Goal: Task Accomplishment & Management: Manage account settings

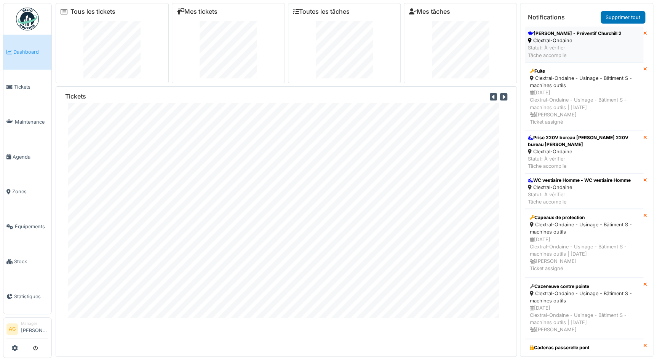
click at [547, 41] on div "Clextral-Ondaine" at bounding box center [574, 40] width 94 height 7
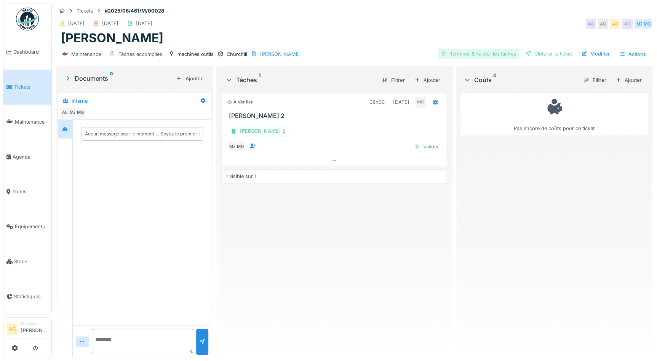
click at [457, 56] on div "Terminer & valider les tâches" at bounding box center [477, 54] width 81 height 10
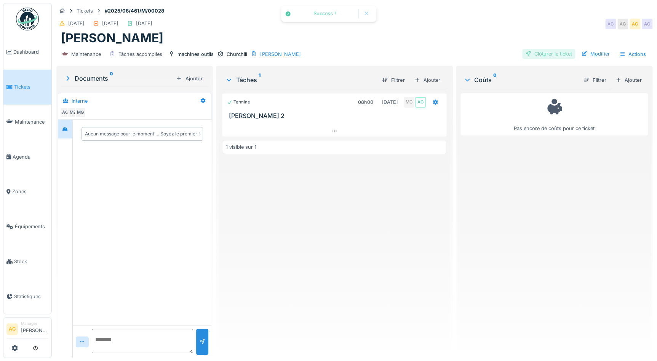
click at [531, 49] on div "Clôturer le ticket" at bounding box center [548, 54] width 53 height 10
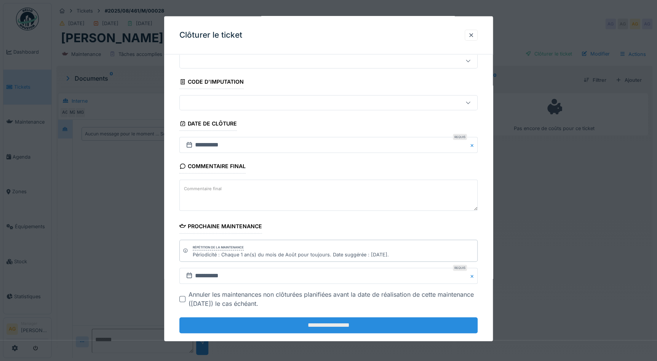
scroll to position [40, 0]
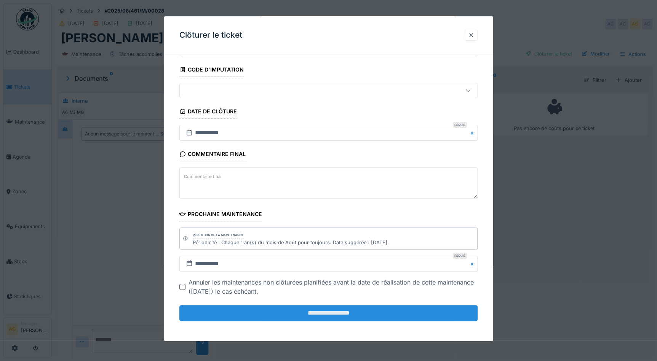
click at [282, 317] on input "**********" at bounding box center [328, 313] width 298 height 16
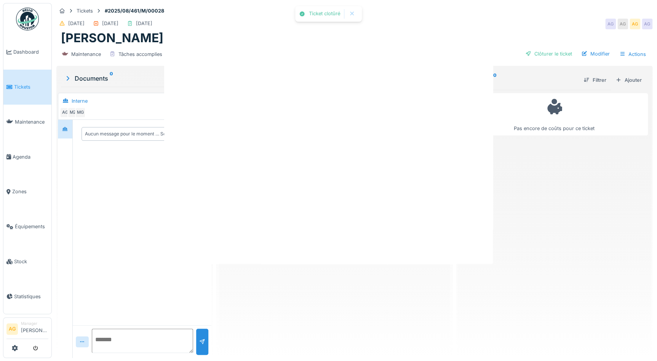
scroll to position [0, 0]
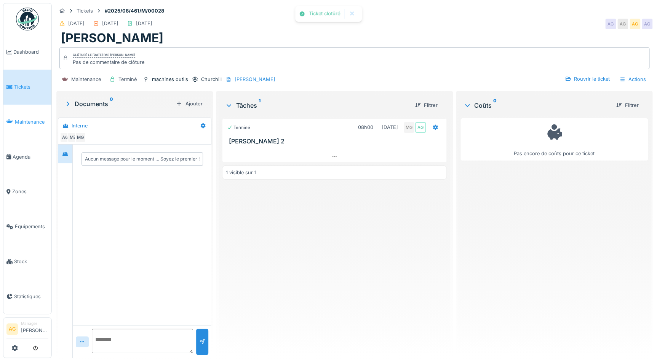
click at [26, 121] on span "Maintenance" at bounding box center [31, 121] width 33 height 7
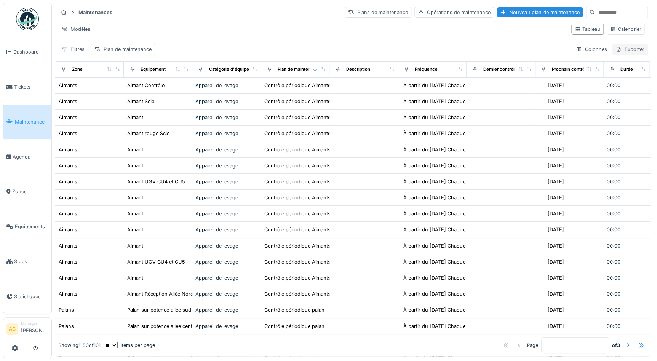
click at [615, 49] on icon at bounding box center [618, 49] width 6 height 5
click at [588, 50] on div "Colonnes" at bounding box center [591, 49] width 38 height 11
click at [575, 30] on icon at bounding box center [577, 29] width 4 height 4
click at [614, 26] on div "Calendrier" at bounding box center [625, 28] width 31 height 7
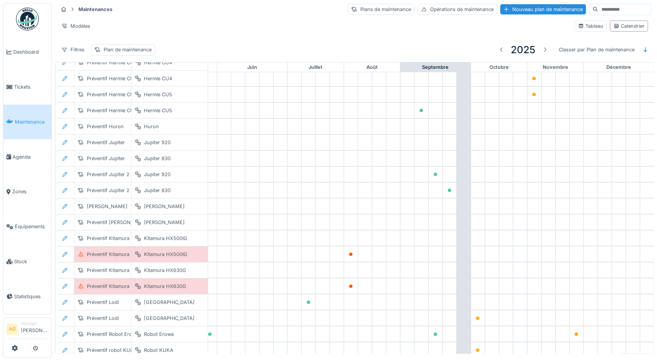
scroll to position [1084, 308]
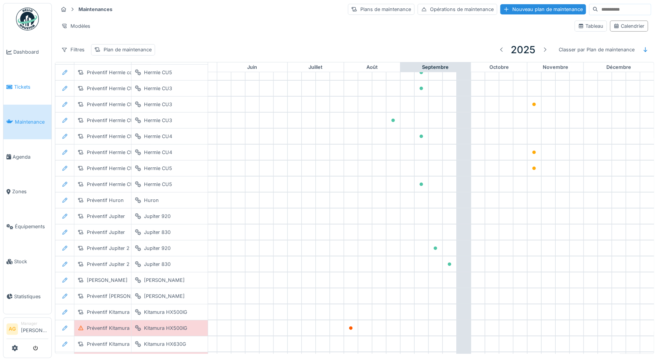
click at [18, 87] on span "Tickets" at bounding box center [31, 86] width 34 height 7
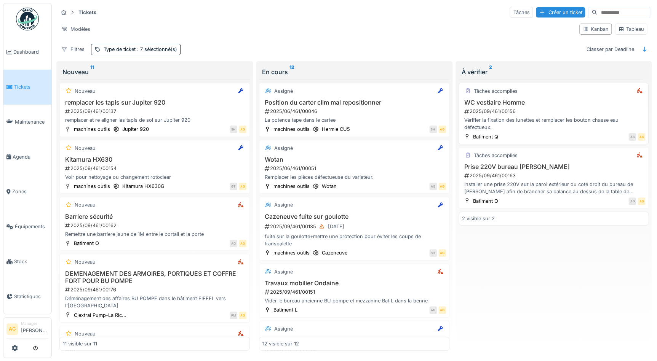
click at [548, 105] on h3 "WC vestiaire Homme" at bounding box center [553, 102] width 183 height 7
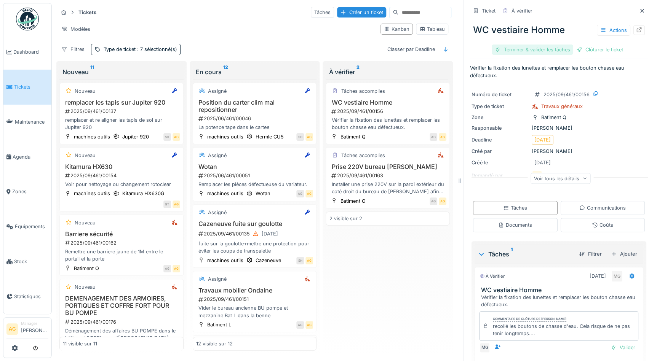
click at [534, 51] on div "Terminer & valider les tâches" at bounding box center [531, 50] width 81 height 10
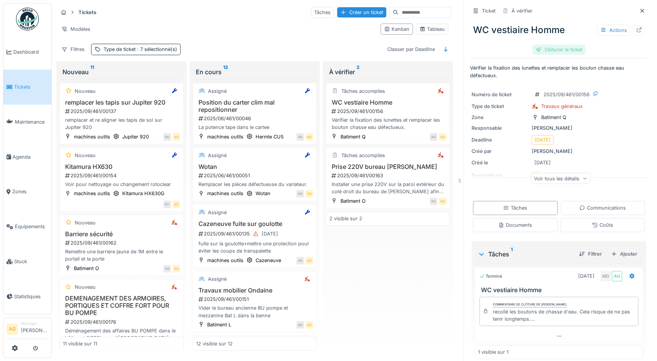
click at [554, 46] on div "Clôturer le ticket" at bounding box center [558, 50] width 53 height 10
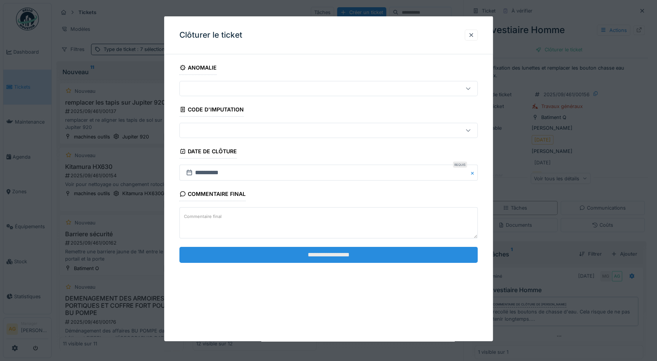
click at [327, 255] on input "**********" at bounding box center [328, 255] width 298 height 16
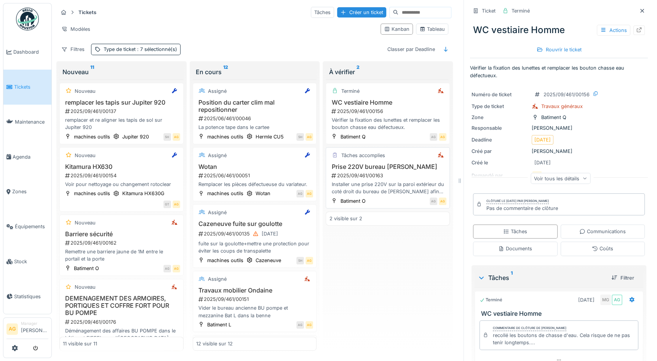
click at [386, 163] on h3 "Prise 220V bureau [PERSON_NAME]" at bounding box center [387, 166] width 117 height 7
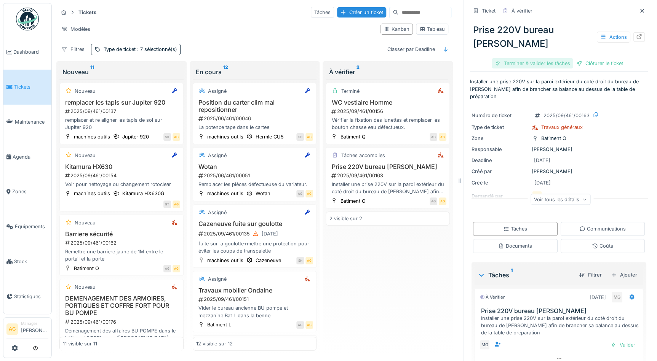
click at [542, 63] on div "Terminer & valider les tâches" at bounding box center [531, 63] width 81 height 10
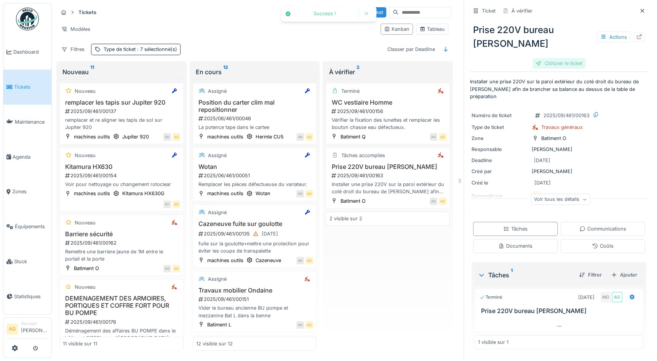
click at [552, 65] on div "Clôturer le ticket" at bounding box center [558, 63] width 53 height 10
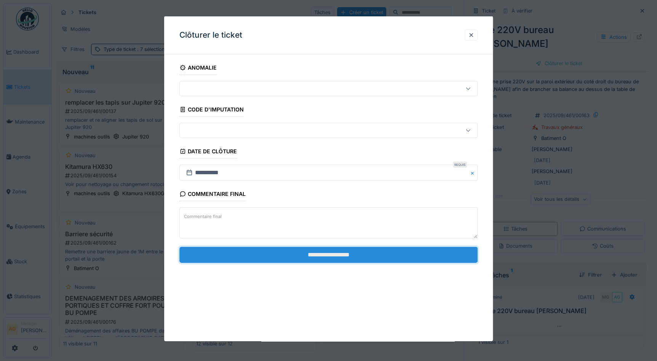
click at [365, 259] on input "**********" at bounding box center [328, 255] width 298 height 16
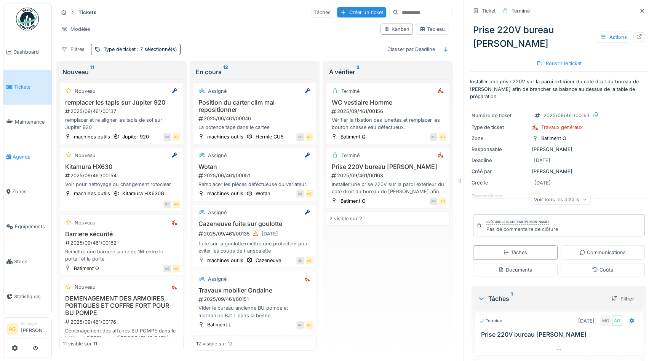
click at [24, 160] on link "Agenda" at bounding box center [27, 156] width 48 height 35
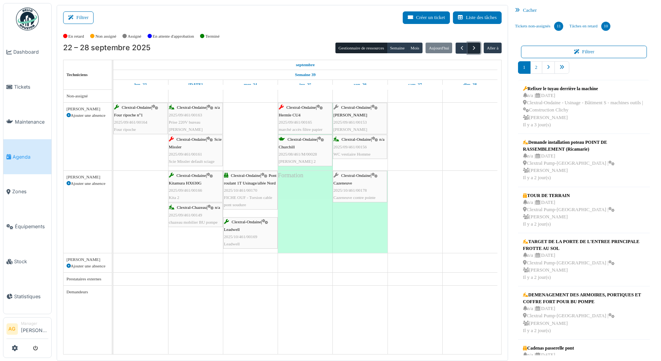
click at [473, 48] on span "button" at bounding box center [474, 48] width 6 height 6
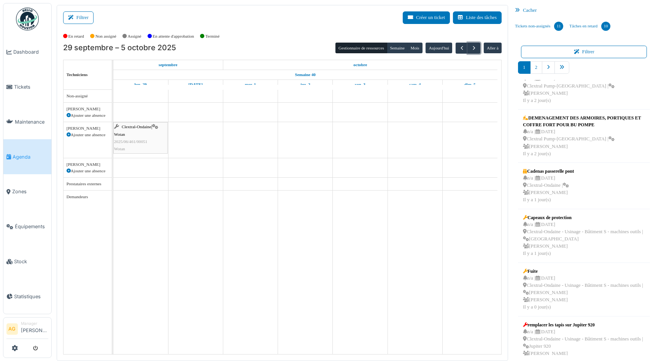
scroll to position [207, 0]
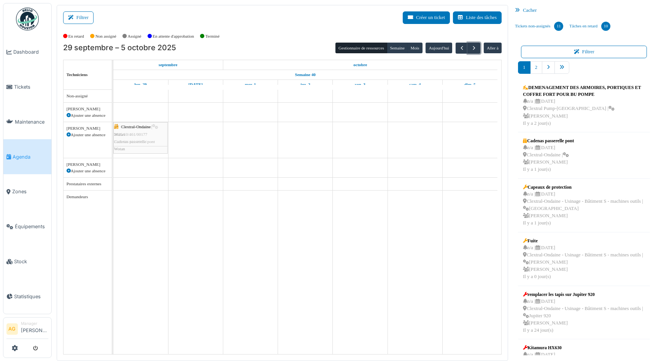
drag, startPoint x: 546, startPoint y: 148, endPoint x: 139, endPoint y: 150, distance: 406.5
click at [139, 150] on div "Filtrer Créer un ticket Liste des tâches Afficher les tâches non assignées *** …" at bounding box center [356, 183] width 607 height 356
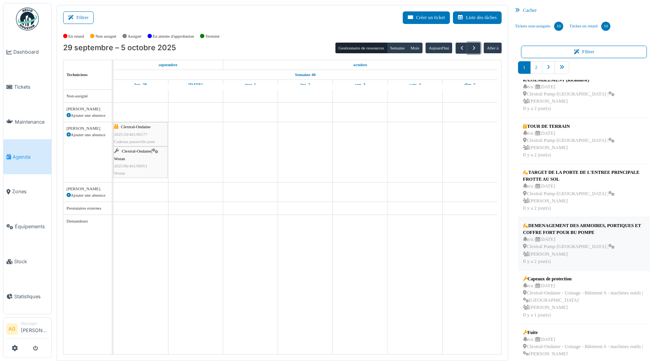
scroll to position [198, 0]
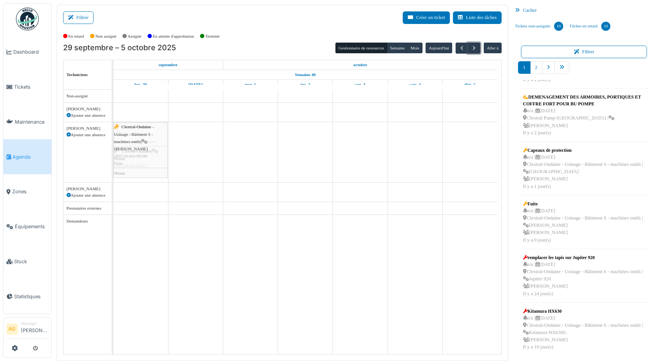
drag, startPoint x: 576, startPoint y: 226, endPoint x: 157, endPoint y: 155, distance: 424.6
click at [157, 155] on div "Filtrer Créer un ticket Liste des tâches Afficher les tâches non assignées *** …" at bounding box center [356, 183] width 607 height 356
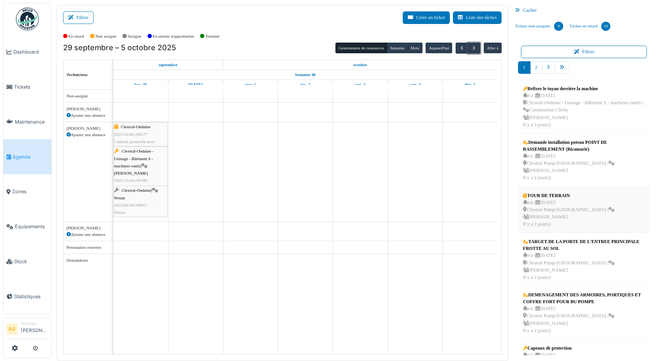
scroll to position [0, 0]
click at [532, 69] on link "2" at bounding box center [537, 67] width 12 height 13
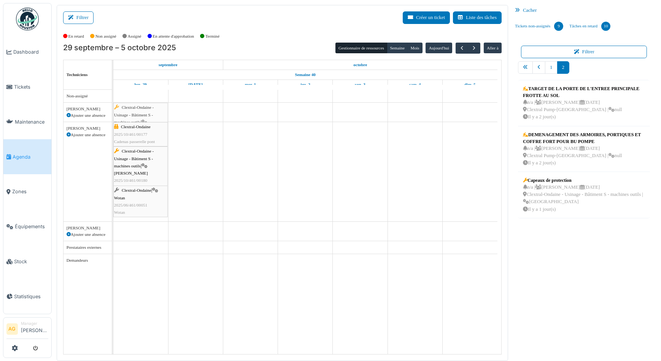
drag, startPoint x: 564, startPoint y: 200, endPoint x: 159, endPoint y: 112, distance: 414.4
click at [159, 112] on div "Filtrer Créer un ticket Liste des tâches Afficher les tâches non assignées *** …" at bounding box center [356, 183] width 607 height 356
